Goal: Find specific page/section: Find specific page/section

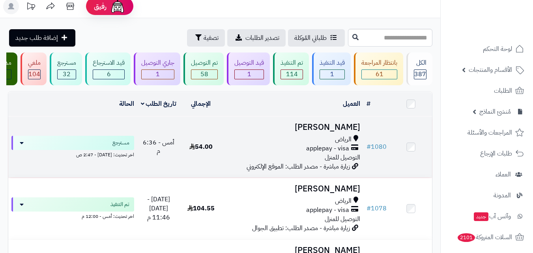
scroll to position [79, 0]
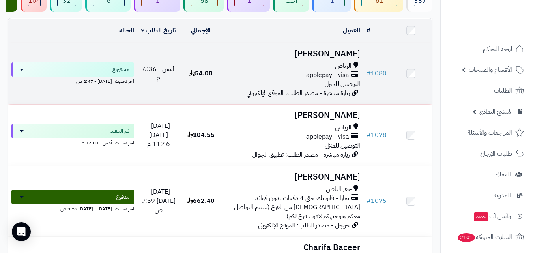
click at [278, 71] on div "الرياض" at bounding box center [292, 65] width 135 height 9
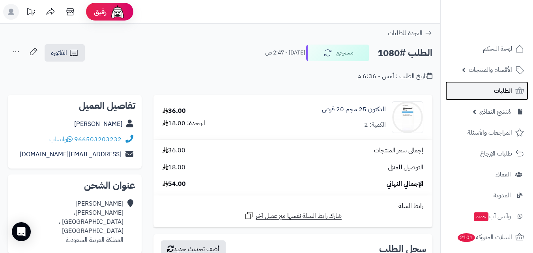
click at [514, 91] on link "الطلبات" at bounding box center [486, 90] width 83 height 19
